Goal: Check status: Check status

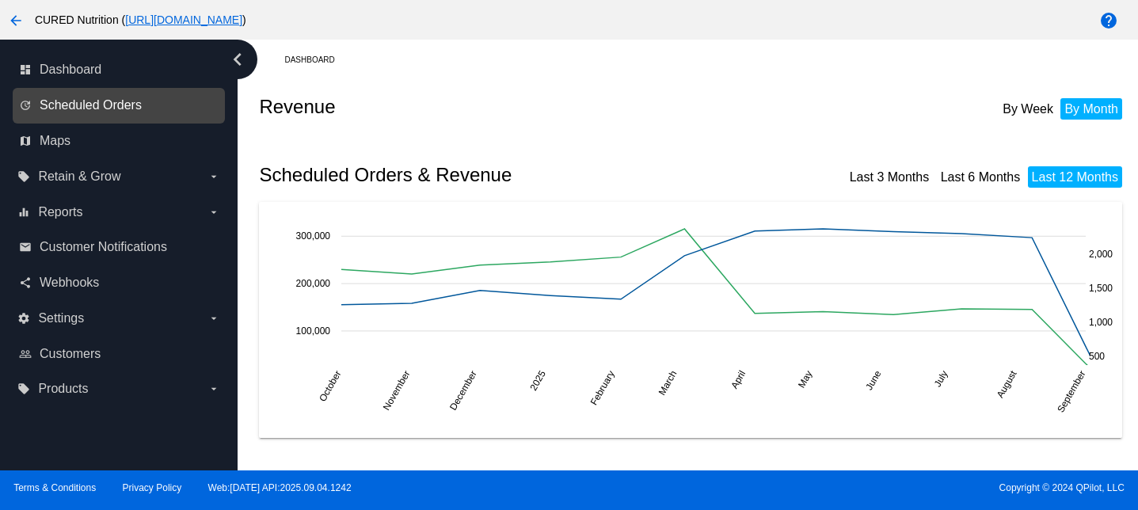
click at [124, 111] on span "Scheduled Orders" at bounding box center [91, 105] width 102 height 14
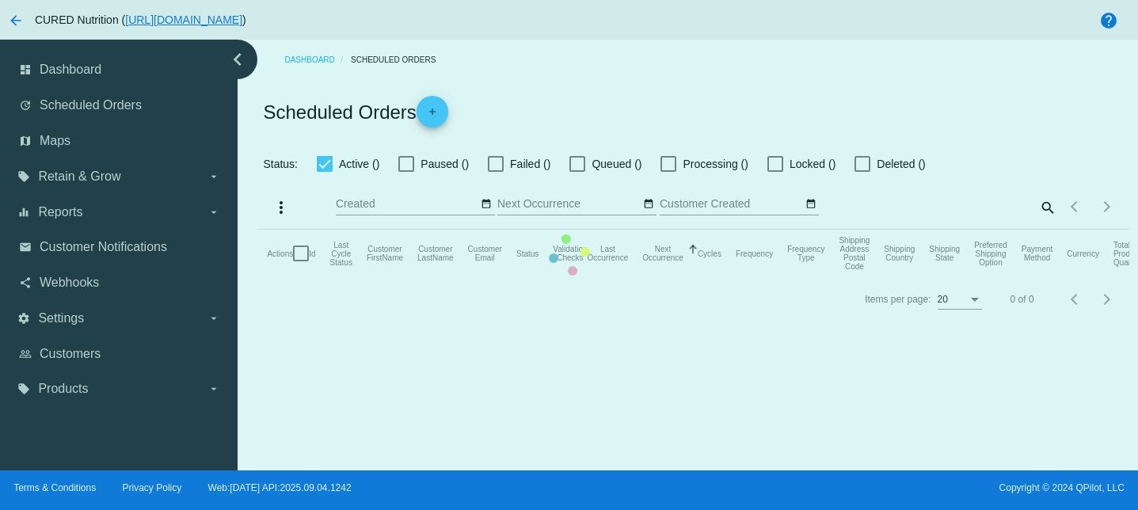
checkbox input "false"
checkbox input "true"
click at [1050, 230] on mat-table "Actions Id Last Cycle Status Customer FirstName Customer LastName Customer Emai…" at bounding box center [694, 254] width 870 height 48
click at [1046, 230] on mat-table "Actions Id Last Cycle Status Customer FirstName Customer LastName Customer Emai…" at bounding box center [694, 254] width 870 height 48
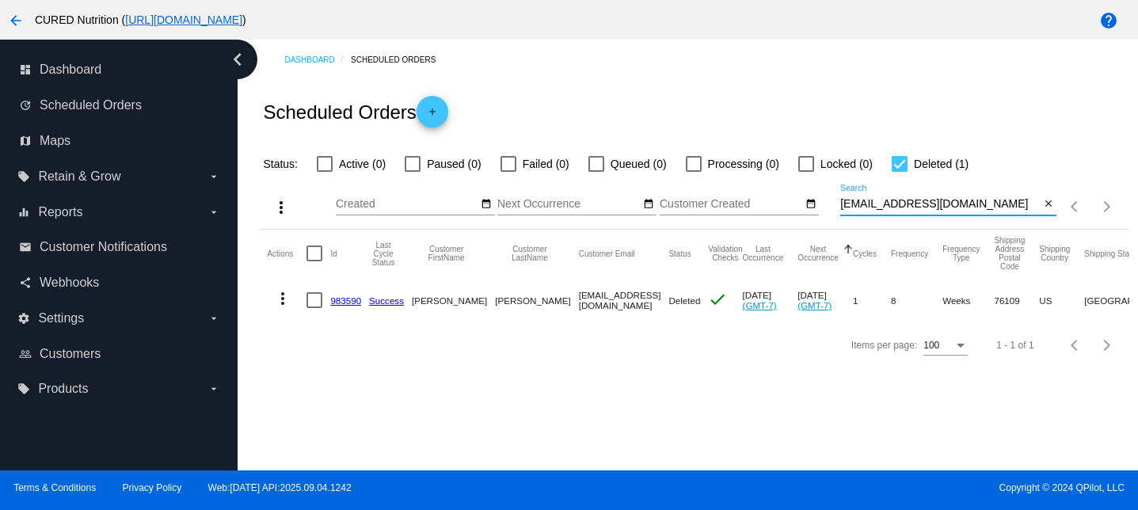
click at [1038, 204] on input "[EMAIL_ADDRESS][DOMAIN_NAME]" at bounding box center [940, 204] width 200 height 13
click at [1049, 204] on mat-icon "close" at bounding box center [1048, 204] width 11 height 13
